Goal: Find specific page/section: Find specific page/section

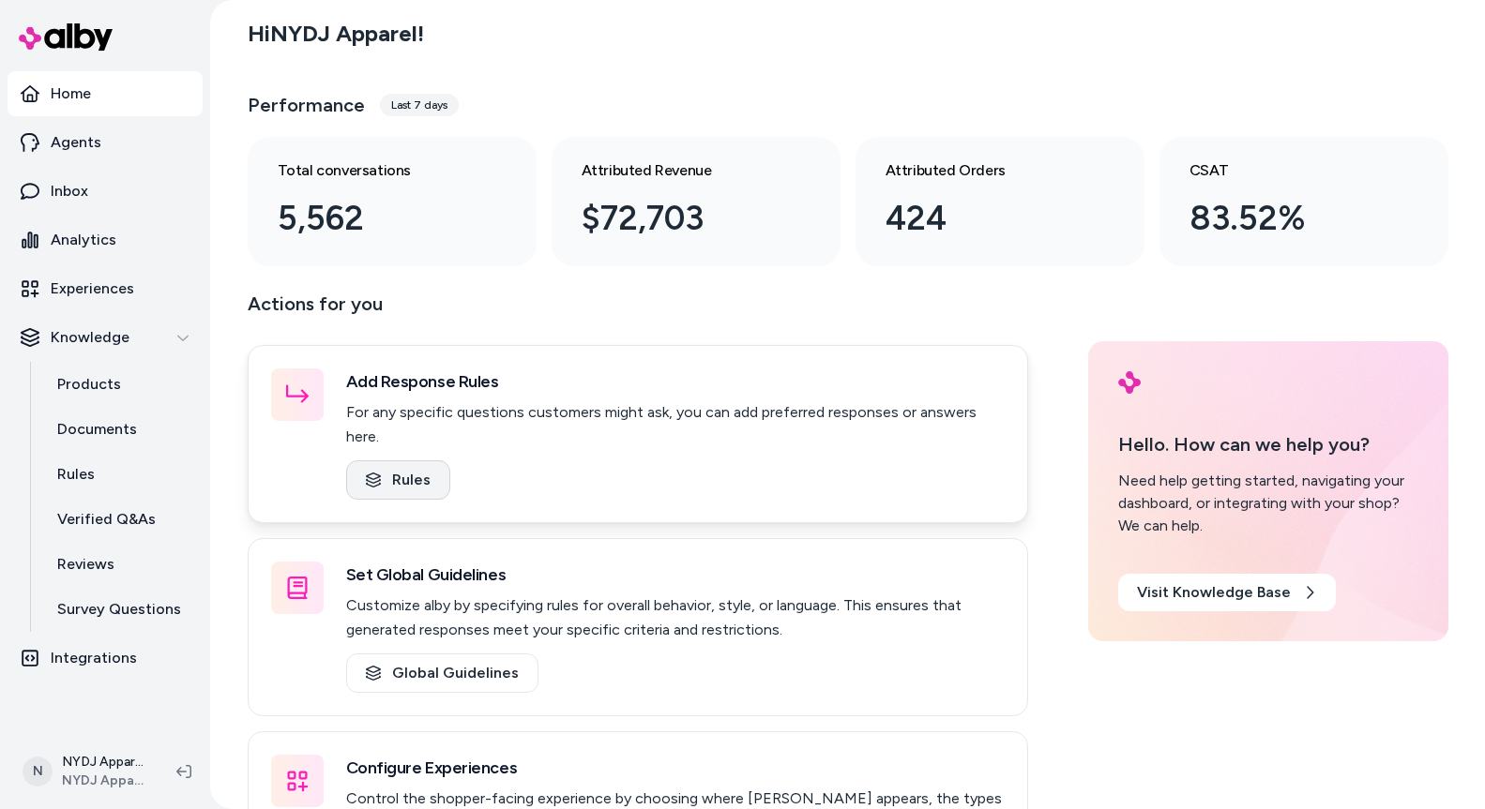
click at [402, 461] on link "Rules" at bounding box center [398, 480] width 104 height 39
click at [90, 286] on p "Experiences" at bounding box center [92, 289] width 83 height 23
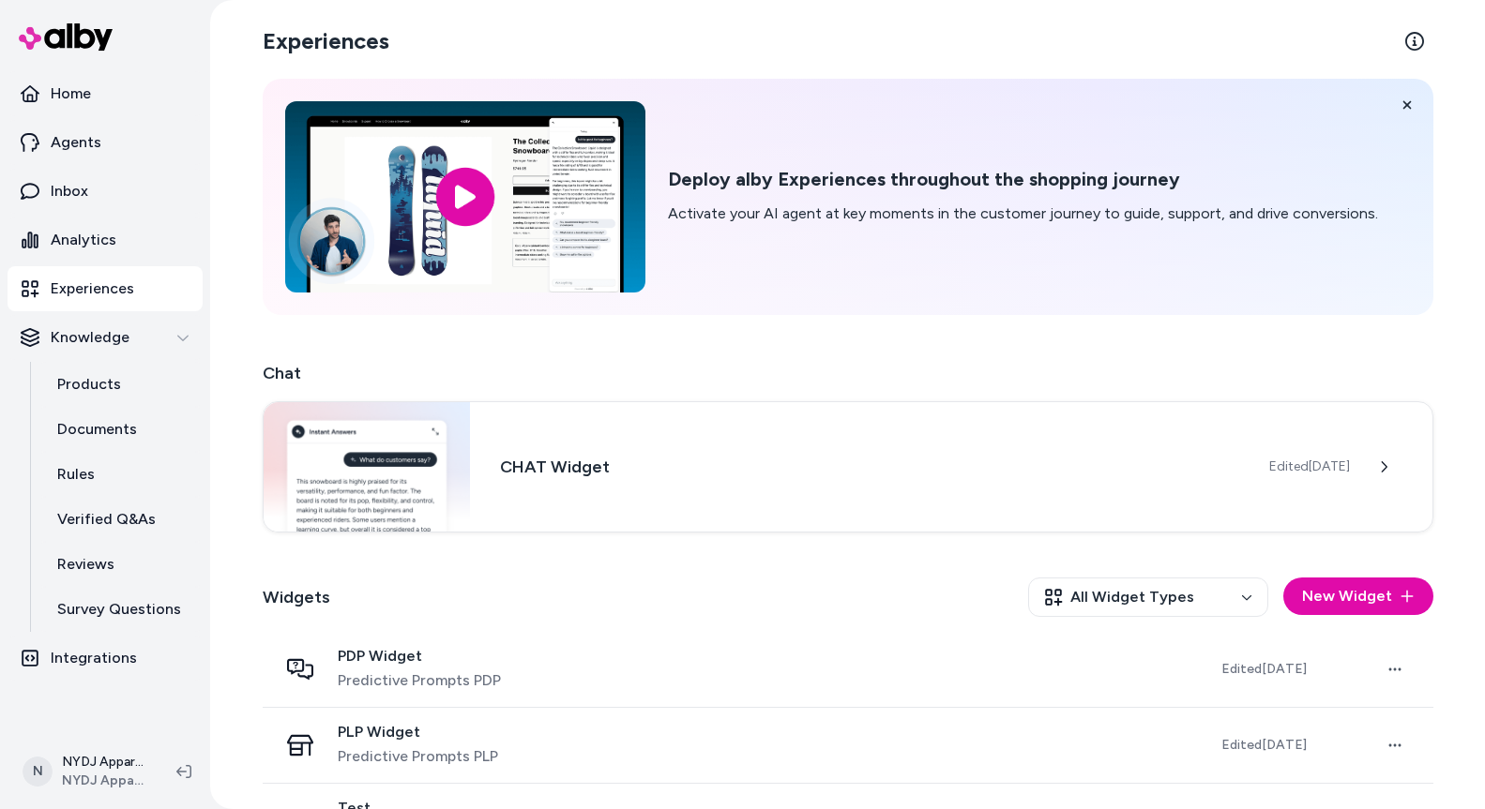
scroll to position [65, 0]
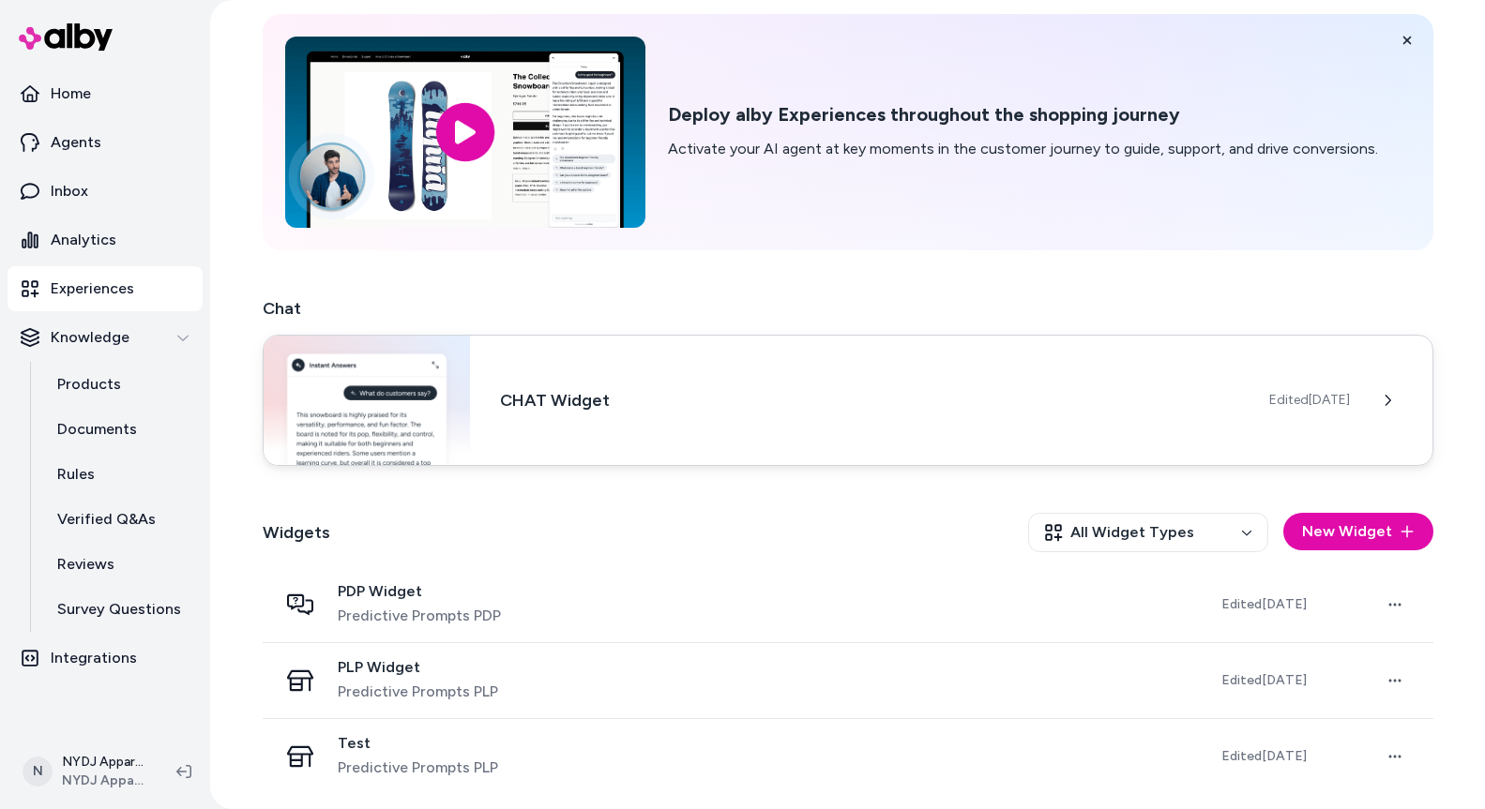
click at [400, 398] on img at bounding box center [367, 400] width 207 height 129
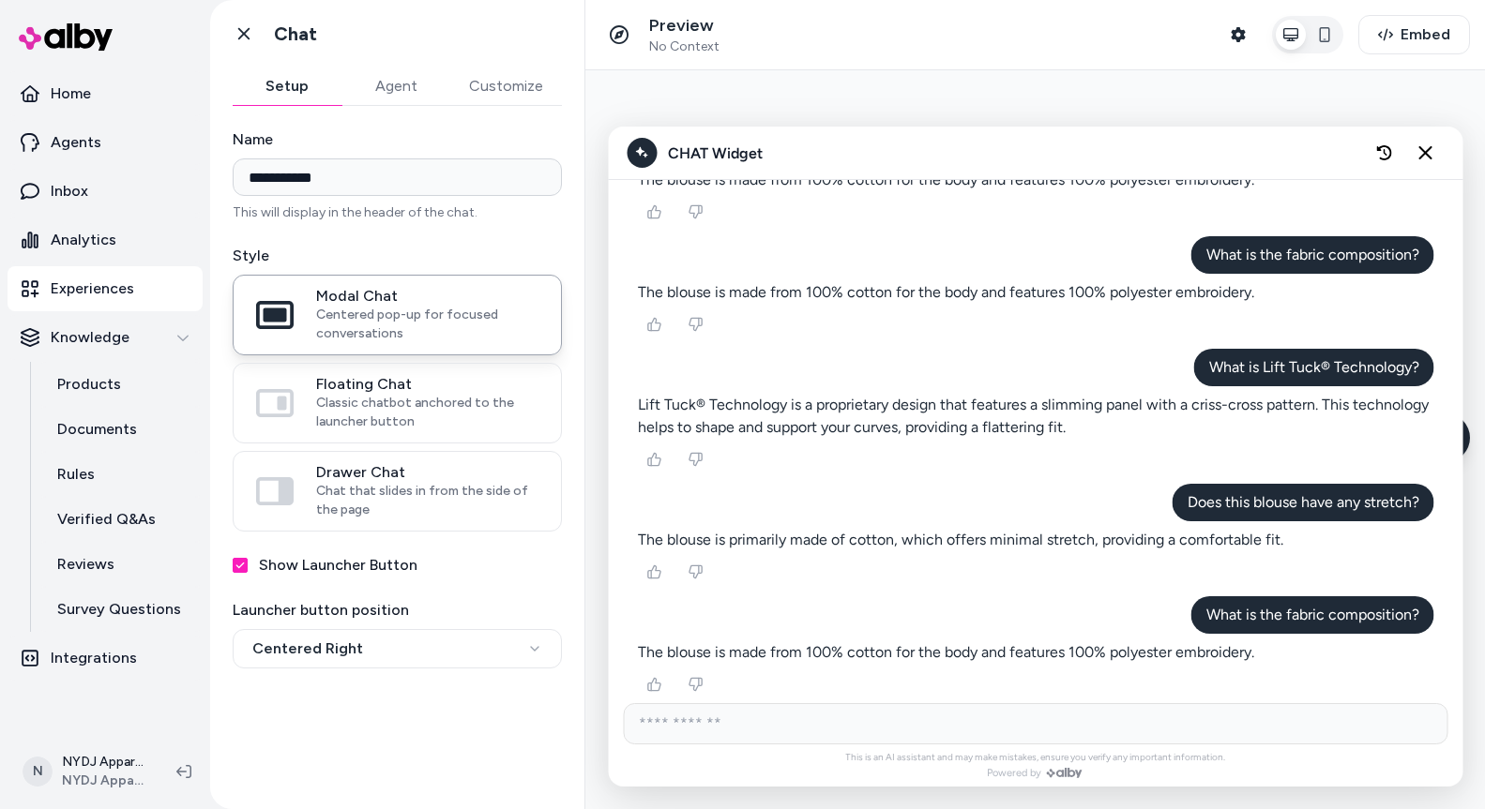
scroll to position [796, 0]
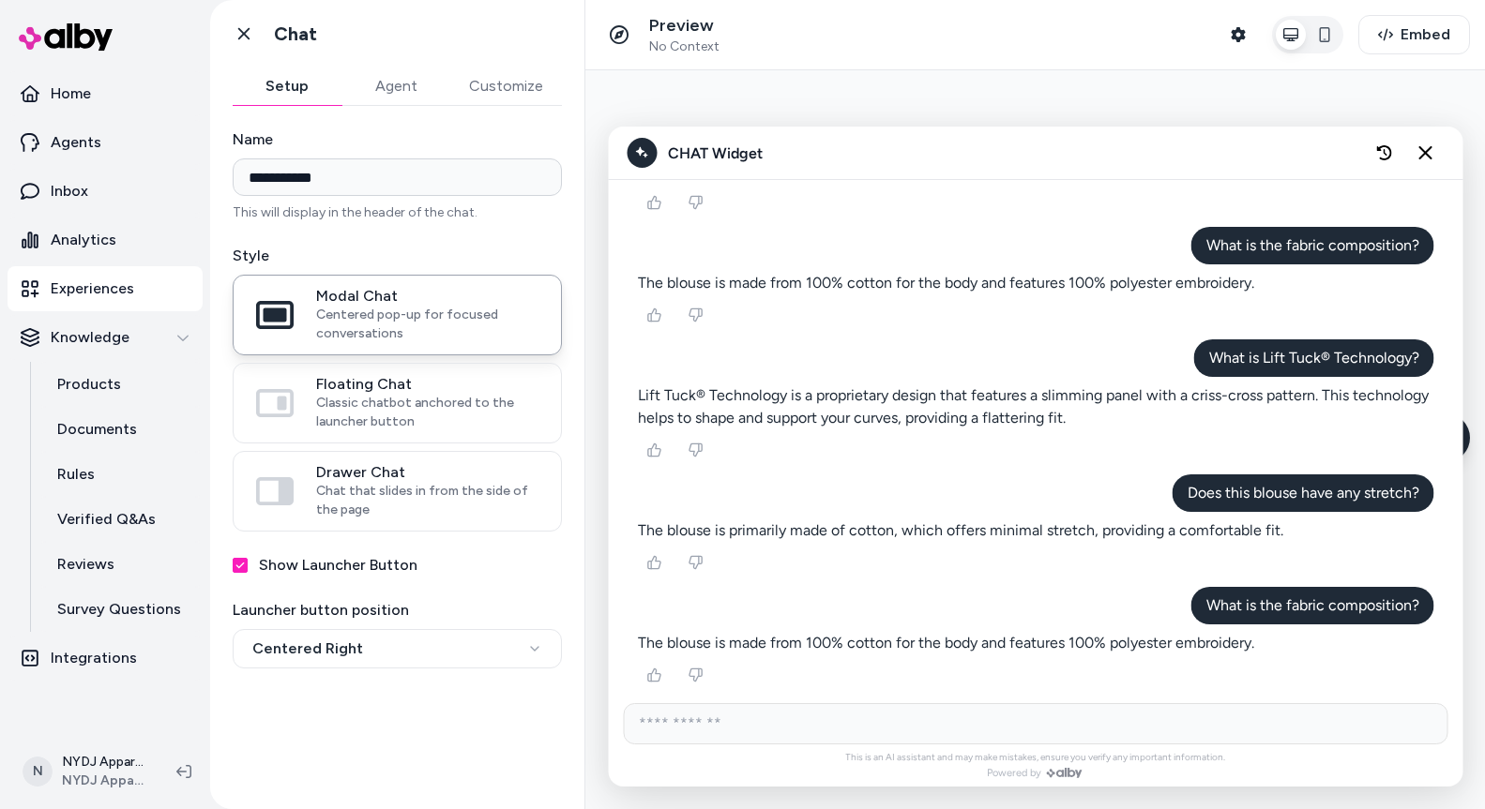
click at [398, 84] on button "Agent" at bounding box center [395, 87] width 109 height 38
click at [295, 84] on button "Setup" at bounding box center [287, 87] width 109 height 38
click at [218, 17] on div "Go back Chat" at bounding box center [397, 34] width 374 height 68
click at [238, 34] on icon at bounding box center [243, 33] width 19 height 19
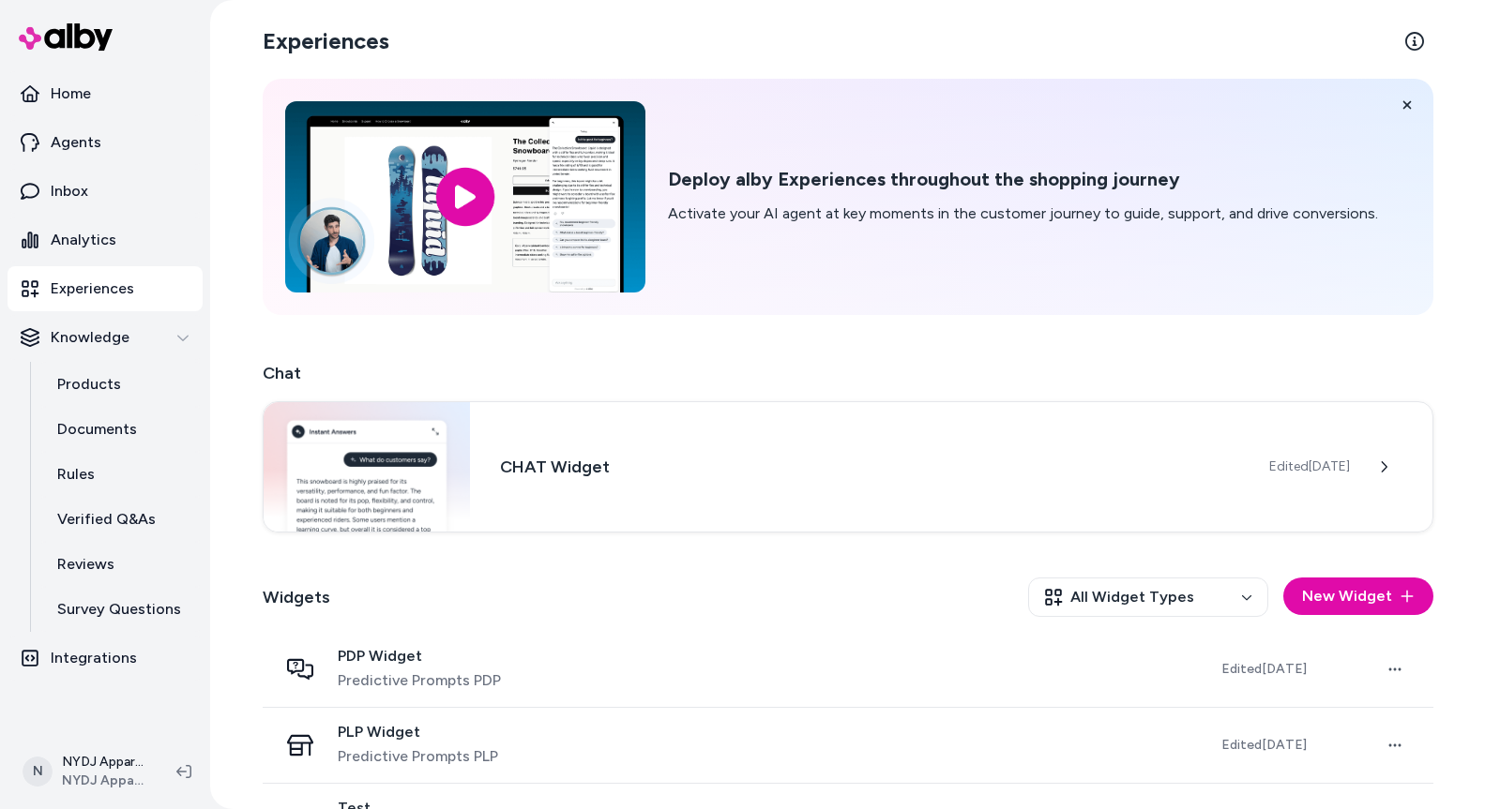
scroll to position [65, 0]
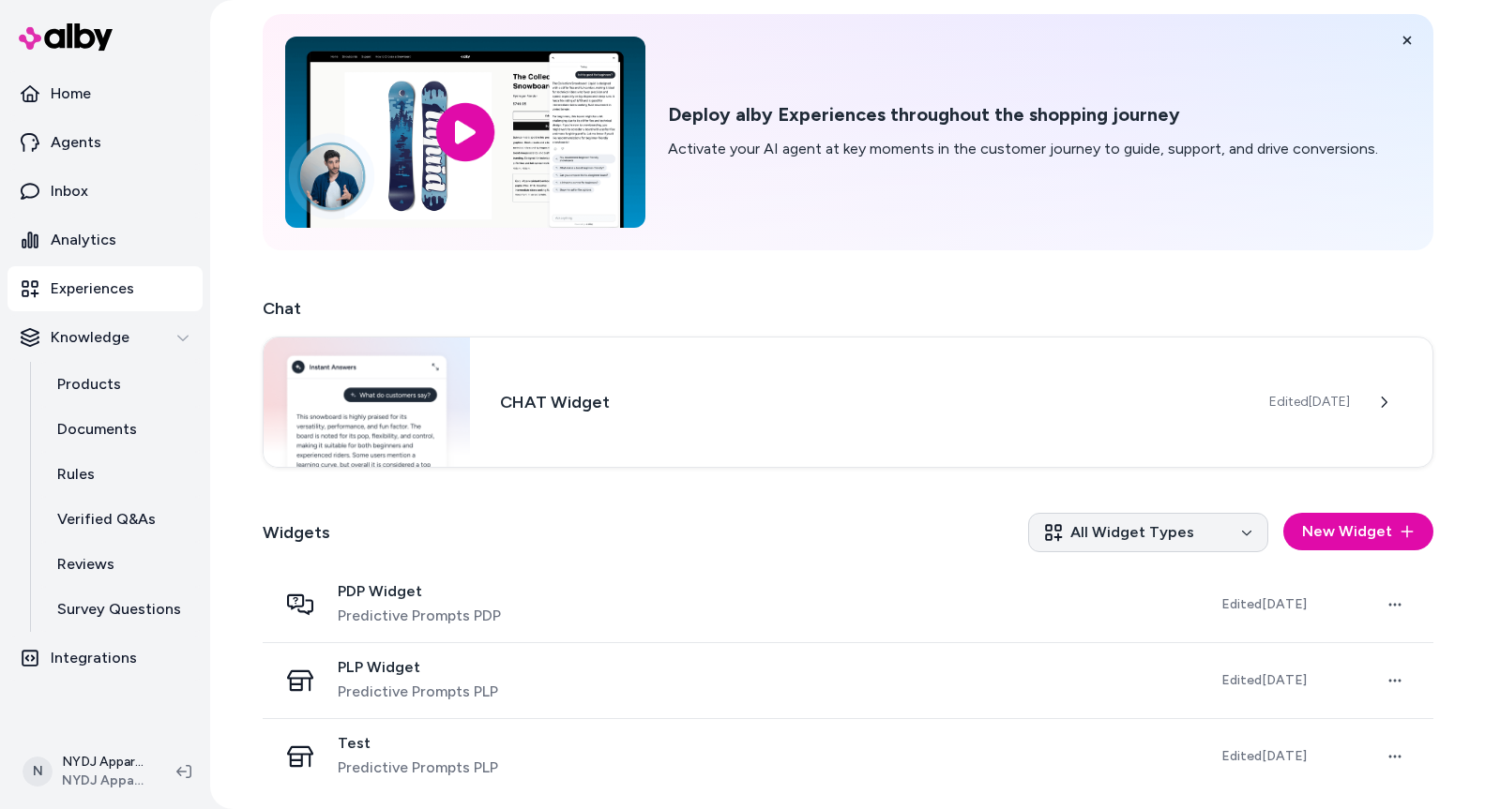
click at [1232, 526] on html "Home Agents Inbox Analytics Experiences Knowledge Products Documents Rules Veri…" at bounding box center [742, 404] width 1485 height 809
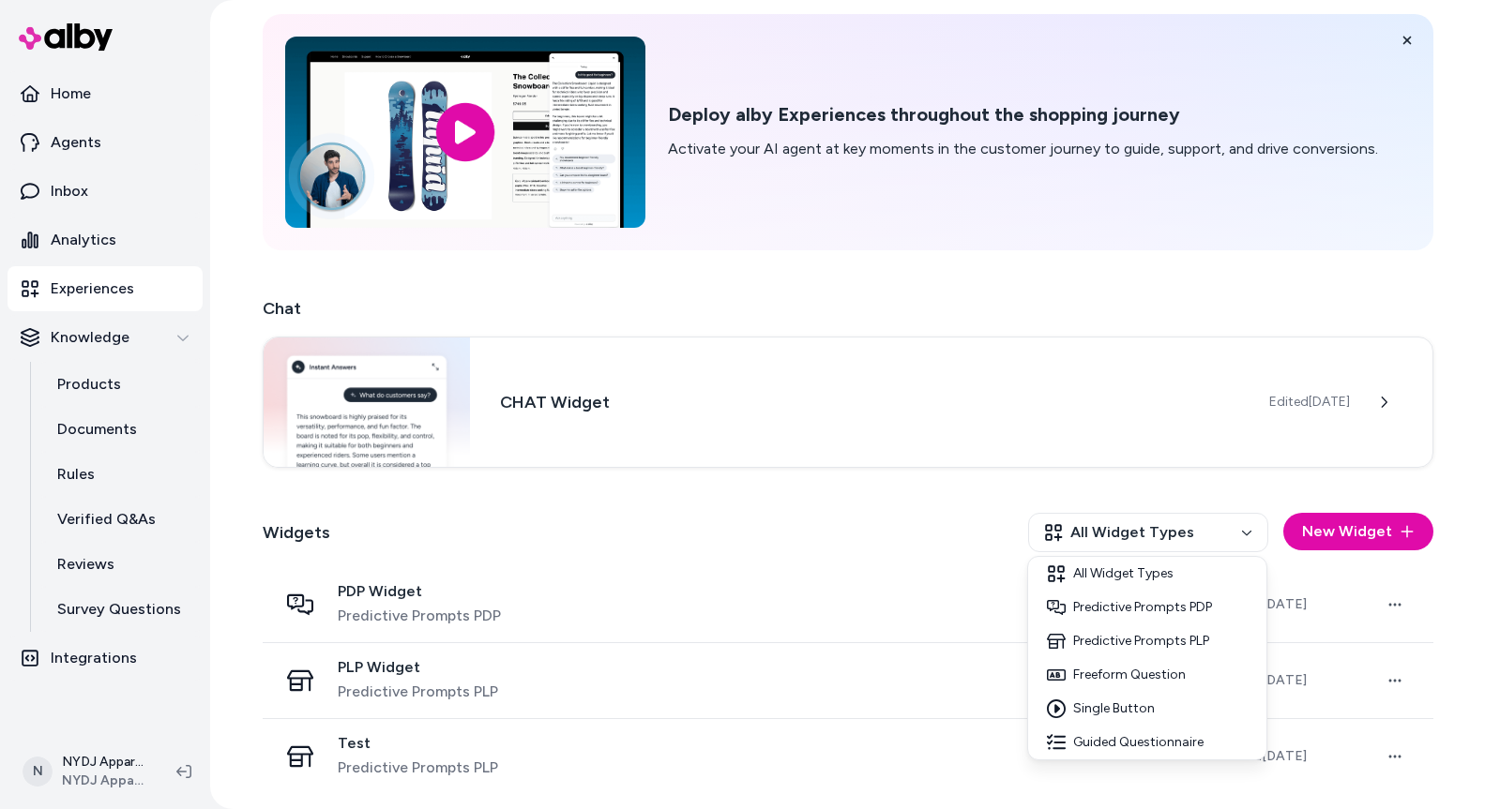
click at [1231, 531] on html "Home Agents Inbox Analytics Experiences Knowledge Products Documents Rules Veri…" at bounding box center [742, 404] width 1485 height 809
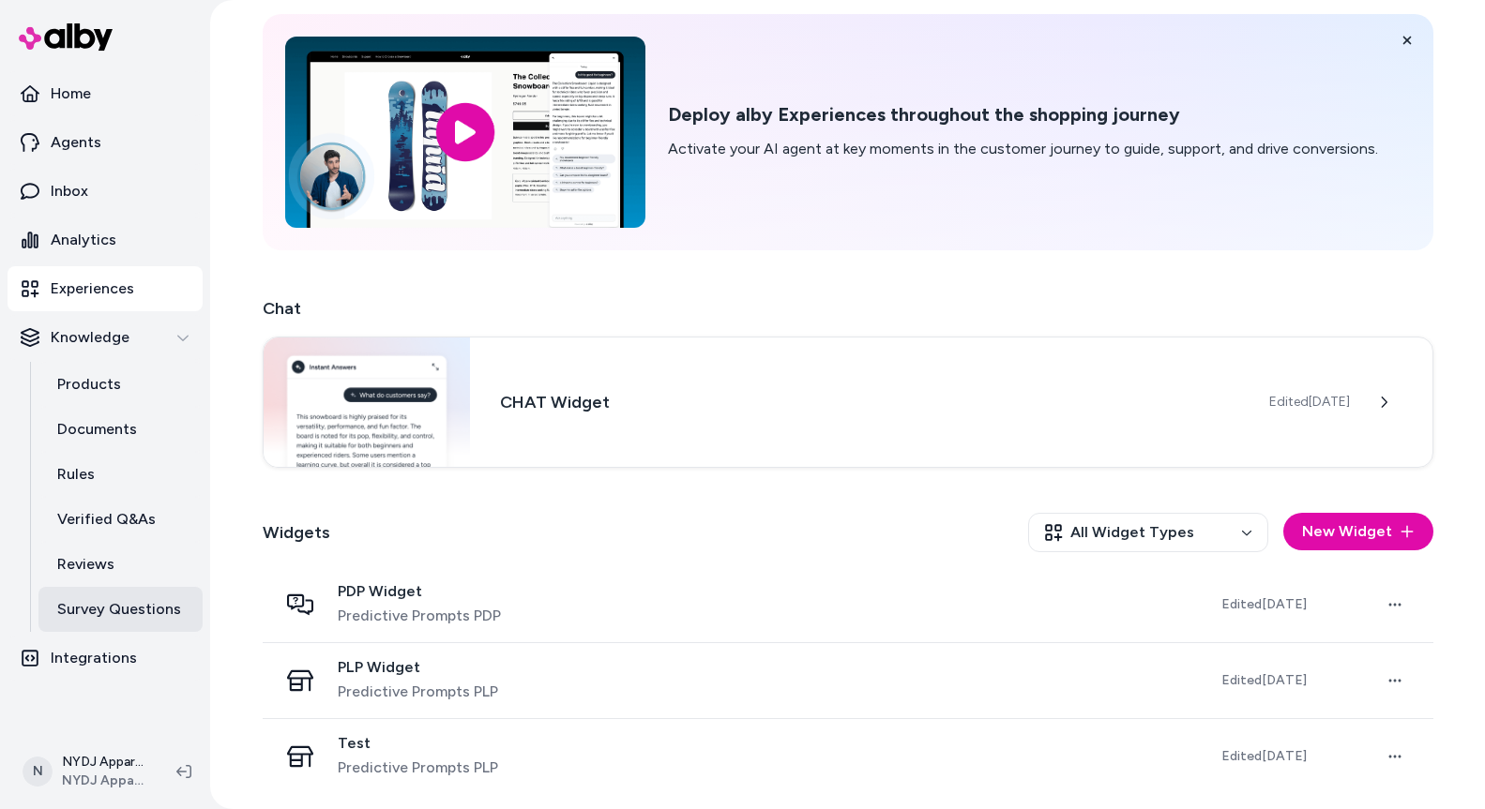
click at [124, 609] on p "Survey Questions" at bounding box center [119, 609] width 124 height 23
